Goal: Check status: Check status

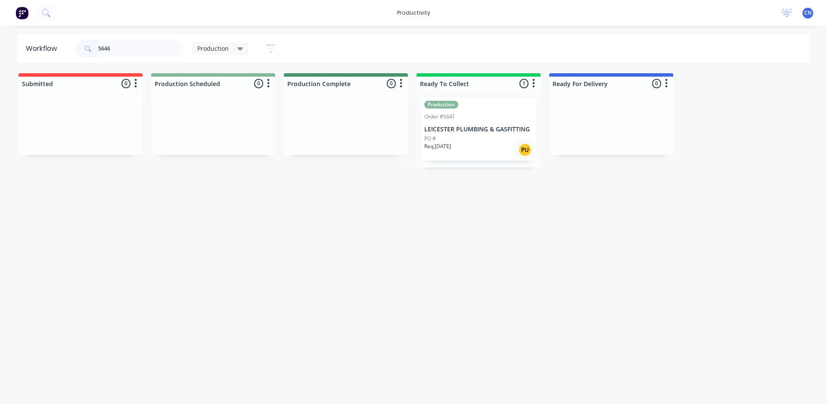
type input "5646"
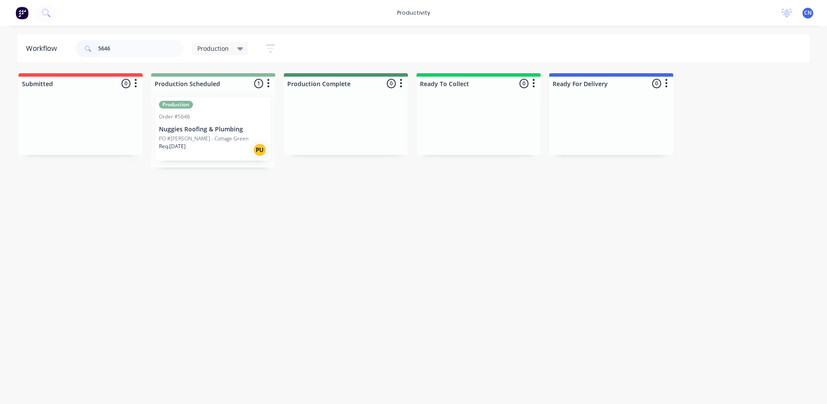
click at [195, 126] on p "Nuggies Roofing & Plumbing" at bounding box center [213, 129] width 109 height 7
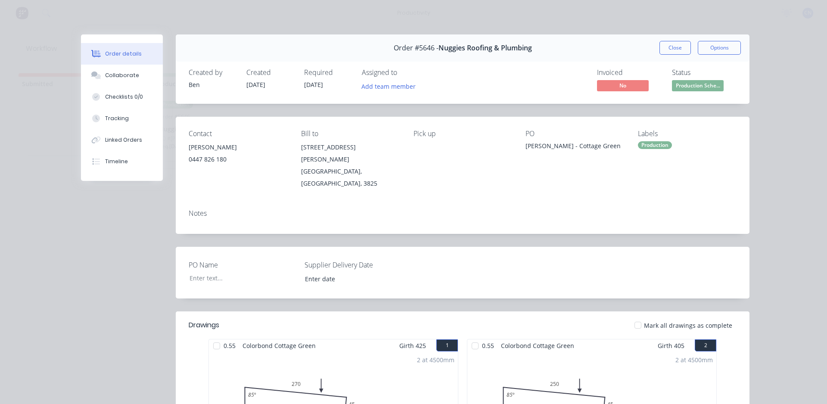
drag, startPoint x: 215, startPoint y: 321, endPoint x: 273, endPoint y: 344, distance: 62.6
click at [217, 337] on div at bounding box center [216, 345] width 17 height 17
click at [476, 337] on div at bounding box center [475, 345] width 17 height 17
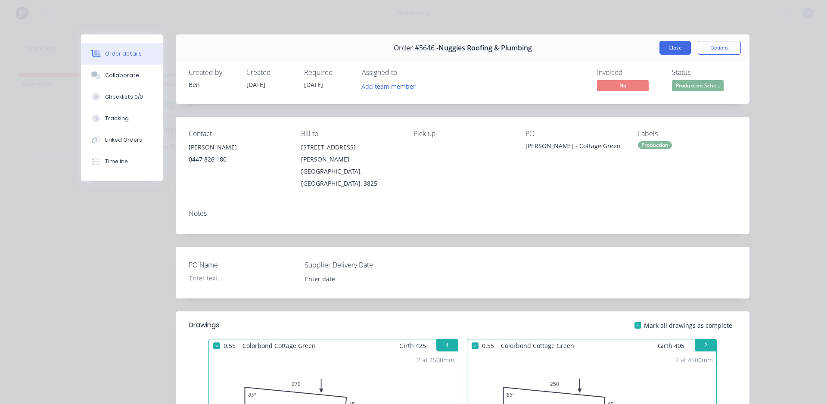
click at [678, 49] on button "Close" at bounding box center [675, 48] width 31 height 14
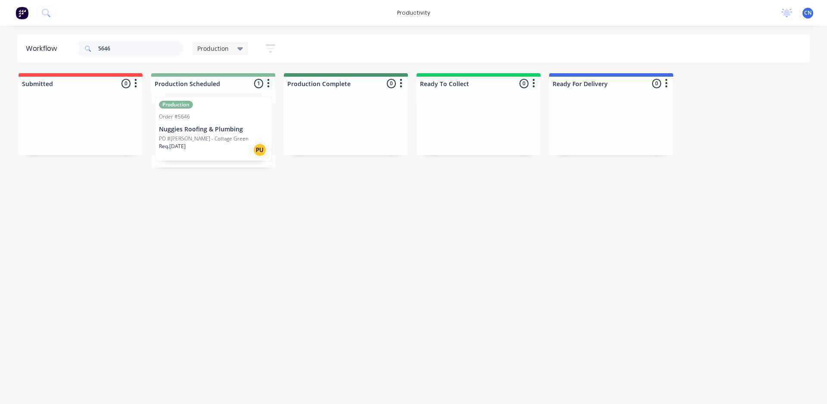
click at [220, 124] on div "Production Order #5646 Nuggies Roofing & Plumbing PO #Ryan - Cottage Green Req.…" at bounding box center [213, 128] width 115 height 63
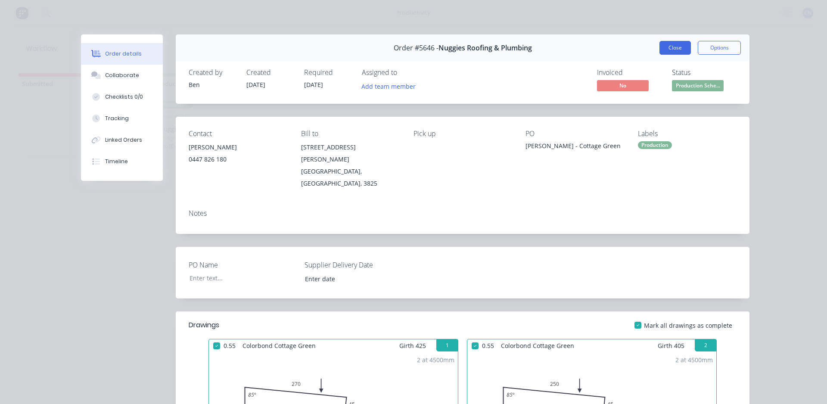
click at [677, 52] on button "Close" at bounding box center [675, 48] width 31 height 14
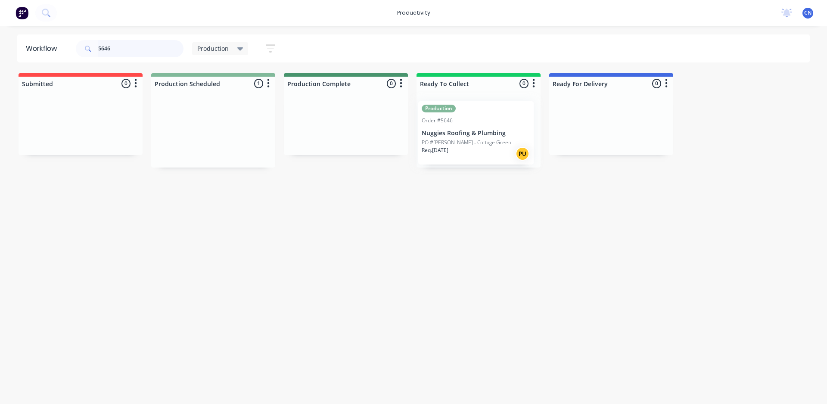
drag, startPoint x: 208, startPoint y: 133, endPoint x: 473, endPoint y: 137, distance: 265.4
click at [473, 137] on div "Submitted 0 Sort By Created date Required date Order number Customer name Most …" at bounding box center [650, 120] width 1312 height 94
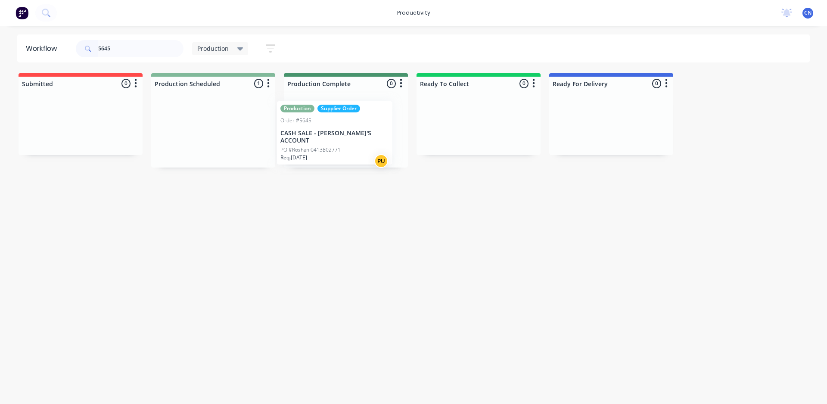
drag, startPoint x: 241, startPoint y: 143, endPoint x: 353, endPoint y: 146, distance: 112.5
click at [353, 146] on div "Submitted 0 Sort By Created date Required date Order number Customer name Most …" at bounding box center [650, 120] width 1312 height 94
type input "5645"
click at [346, 142] on p "PO #Roshan 0413802771" at bounding box center [322, 146] width 60 height 8
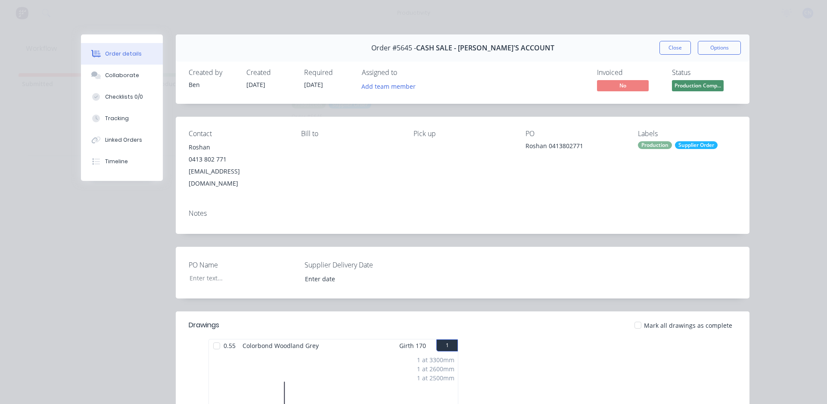
click at [213, 337] on div at bounding box center [216, 345] width 17 height 17
click at [669, 47] on button "Close" at bounding box center [675, 48] width 31 height 14
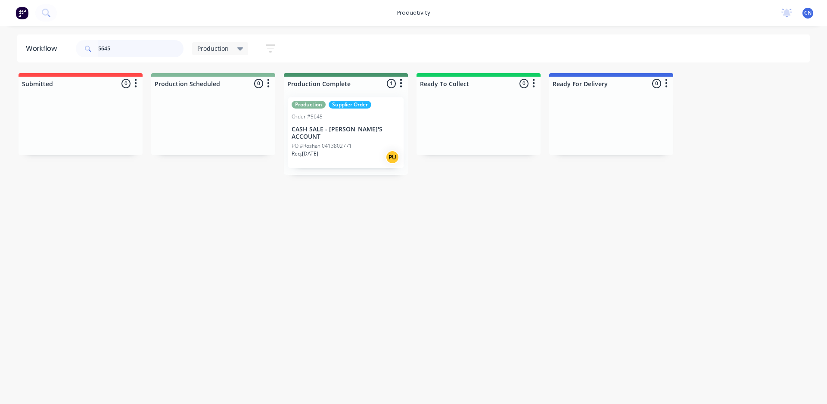
drag, startPoint x: 119, startPoint y: 51, endPoint x: 3, endPoint y: 59, distance: 115.7
click at [6, 59] on div "Workflow 5645 Production Save new view None edit Production (Default) edit Comp…" at bounding box center [413, 48] width 827 height 28
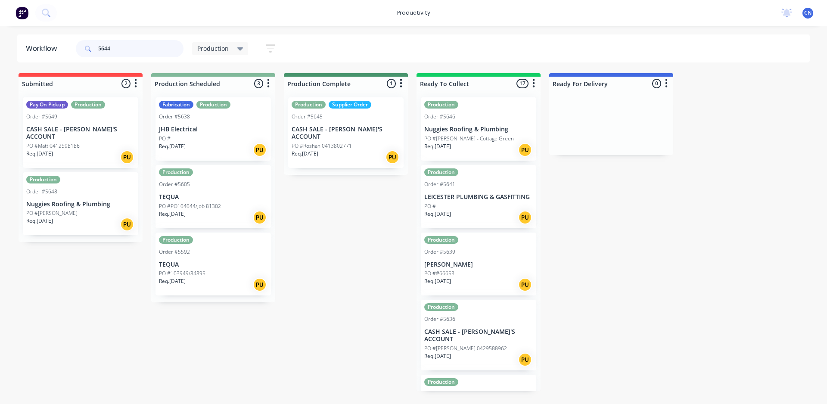
type input "5644"
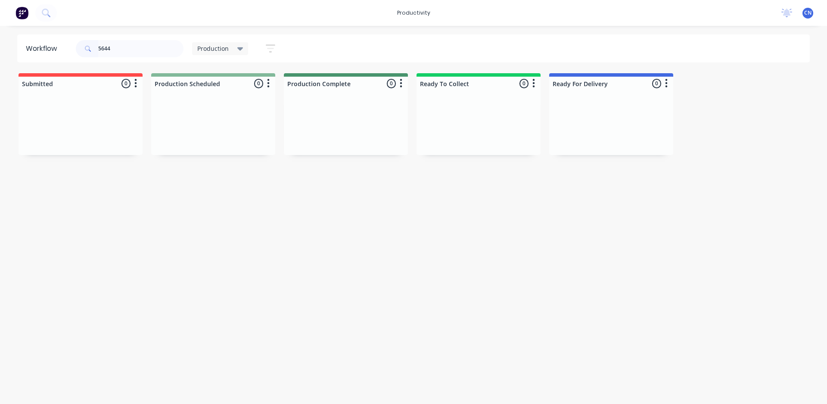
click at [230, 51] on div "Production" at bounding box center [220, 49] width 46 height 8
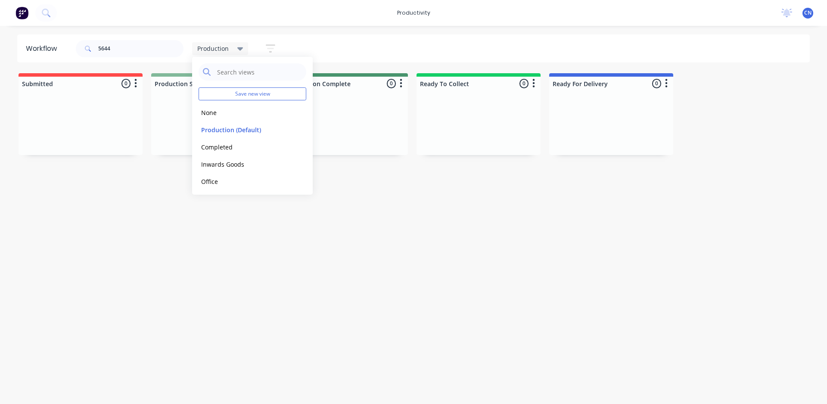
click at [230, 51] on div "Production" at bounding box center [220, 49] width 46 height 8
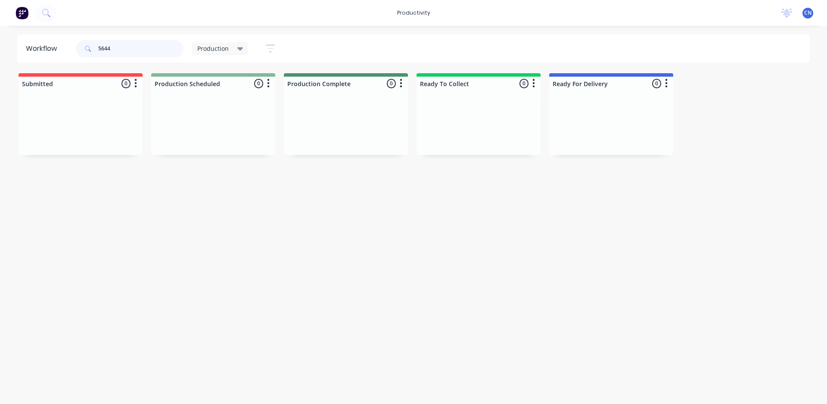
drag, startPoint x: 149, startPoint y: 52, endPoint x: 19, endPoint y: 43, distance: 130.9
click at [21, 56] on header "Workflow 5644 Production Save new view None edit Production (Default) edit Comp…" at bounding box center [413, 48] width 793 height 28
